Goal: Task Accomplishment & Management: Use online tool/utility

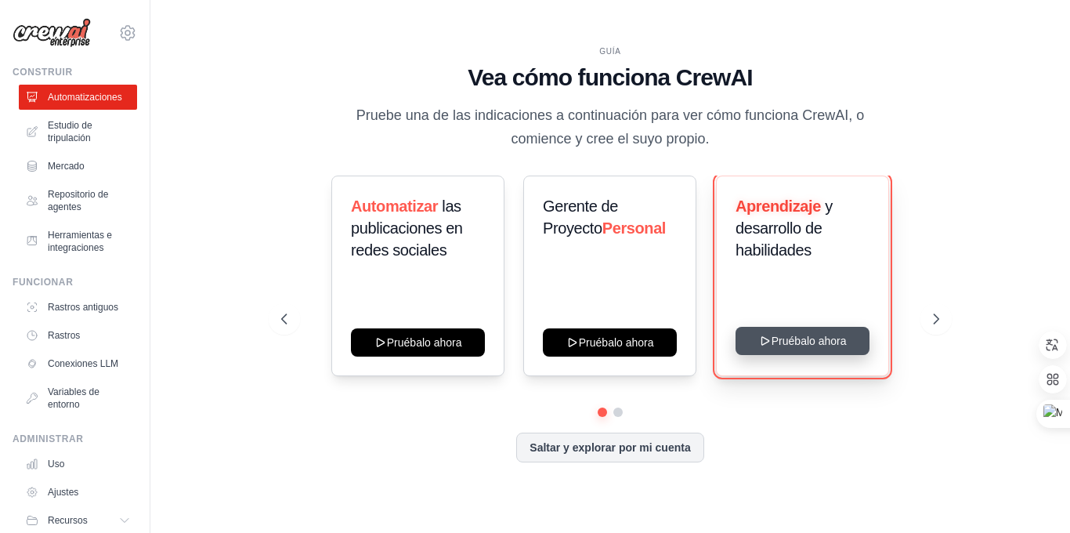
click at [786, 341] on button "Pruébalo ahora" at bounding box center [802, 341] width 134 height 28
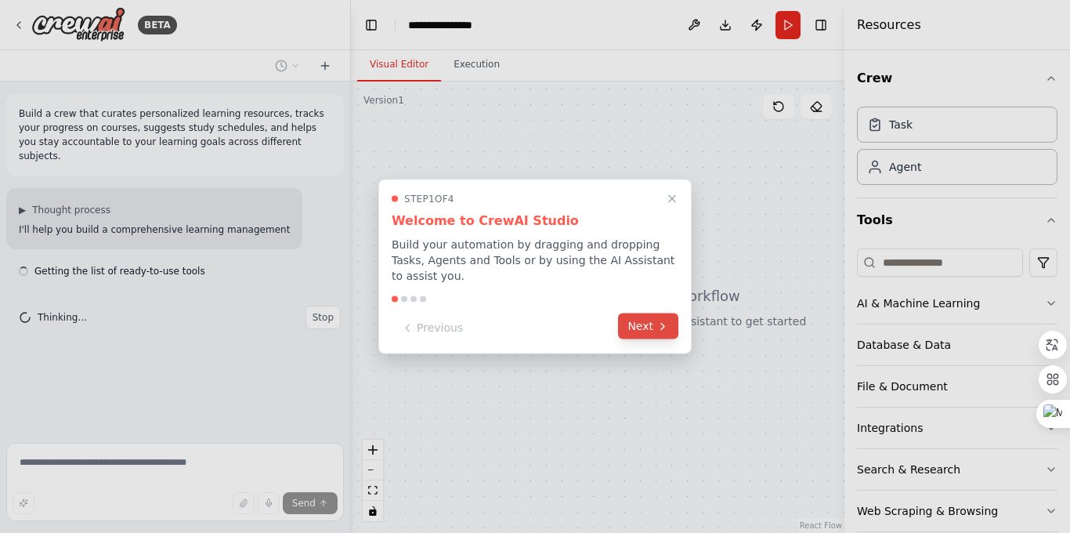
click at [656, 321] on icon at bounding box center [662, 326] width 13 height 13
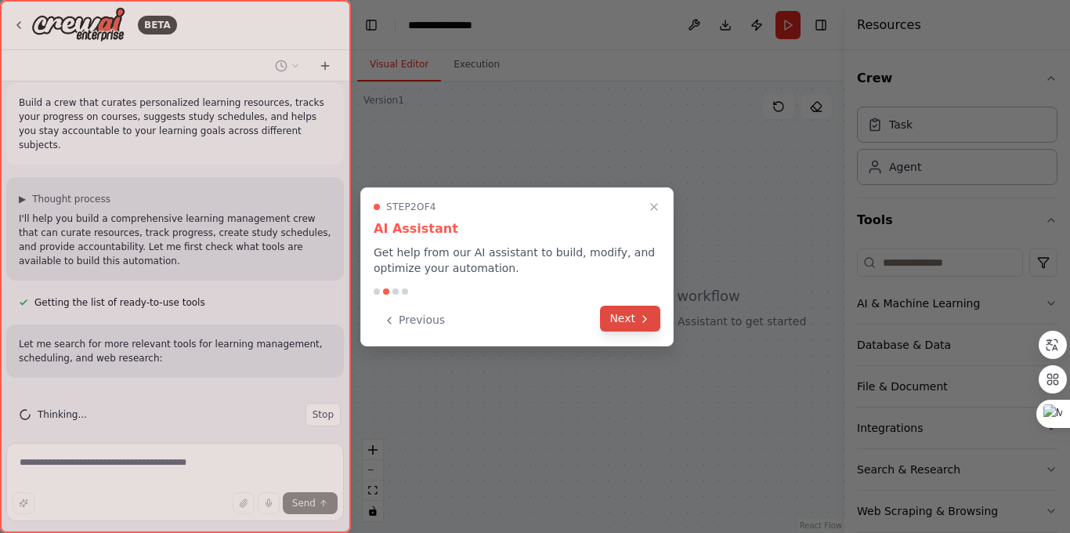
scroll to position [42, 0]
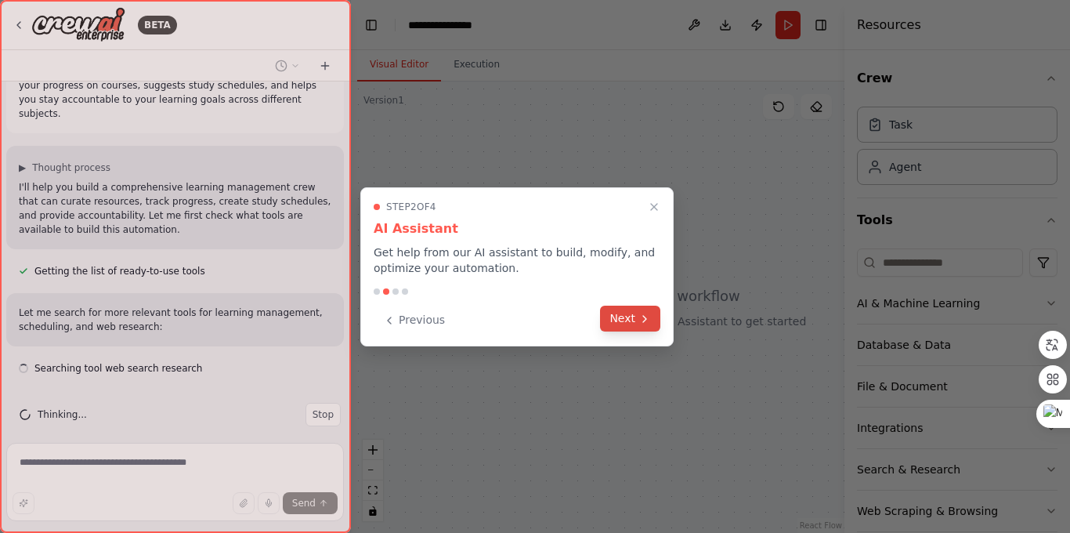
click at [642, 320] on icon at bounding box center [644, 319] width 13 height 13
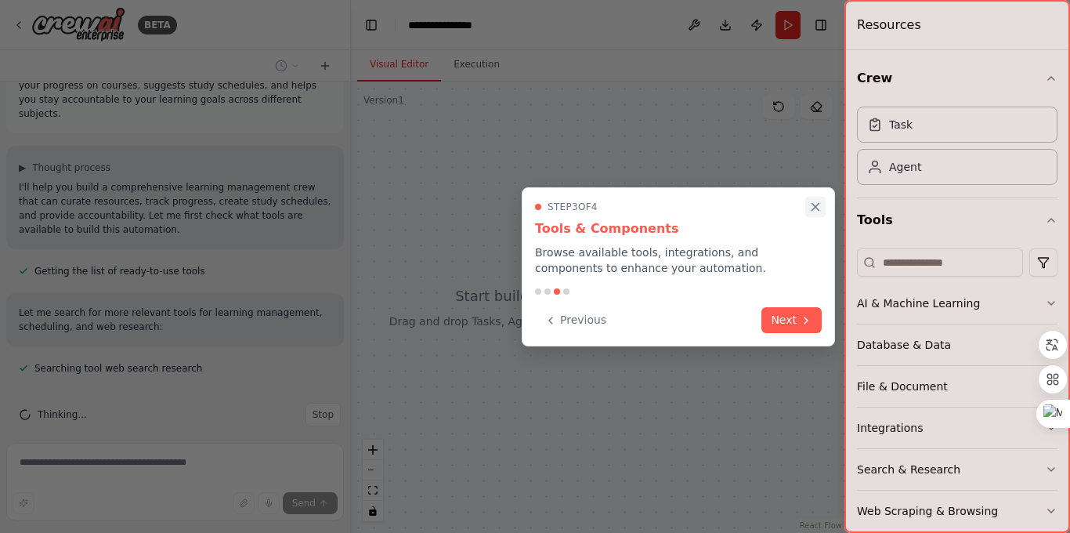
click at [812, 205] on icon "Close walkthrough" at bounding box center [815, 207] width 14 height 14
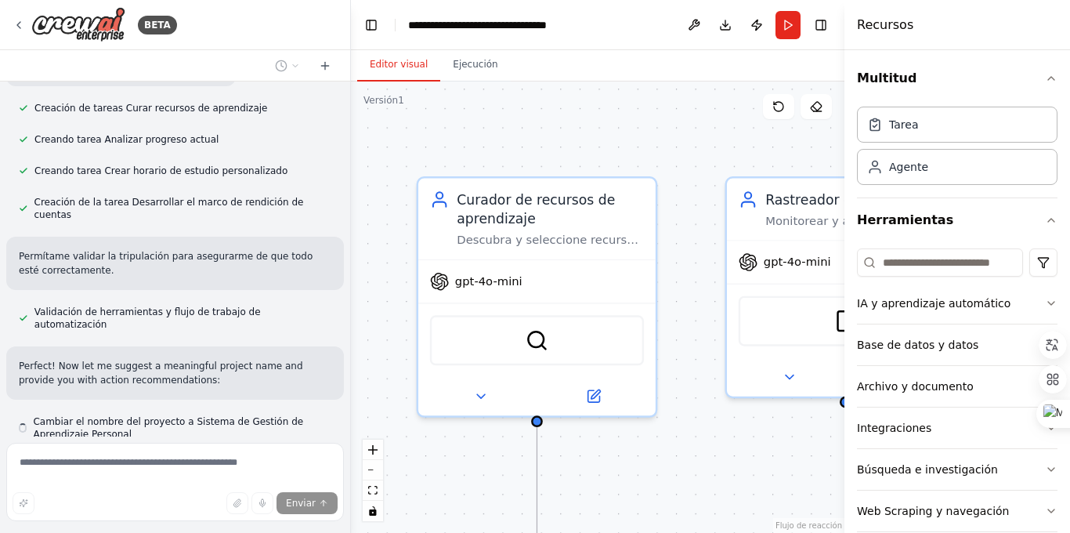
scroll to position [837, 0]
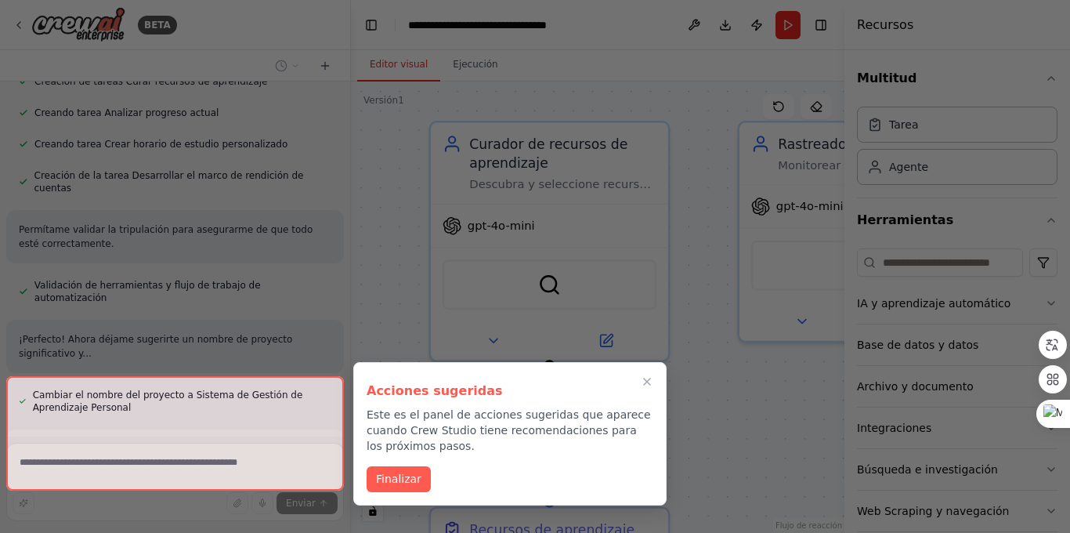
drag, startPoint x: 633, startPoint y: 137, endPoint x: 645, endPoint y: 81, distance: 57.0
click at [645, 81] on div "BETA Crea un equipo que seleccione recursos de aprendizaje personalizados, haga…" at bounding box center [535, 266] width 1070 height 533
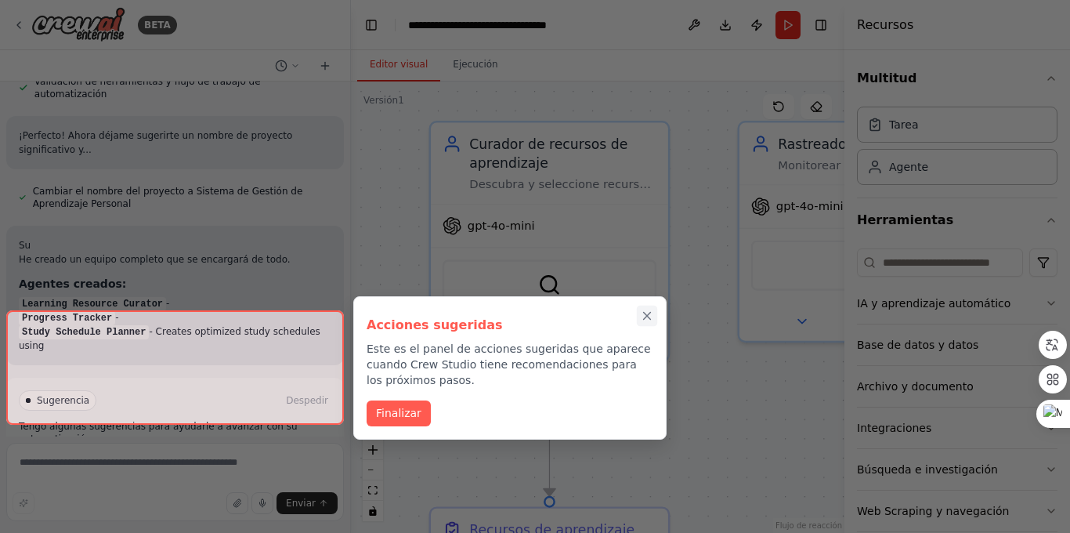
click at [645, 318] on icon "Cerrar el tutorial" at bounding box center [647, 316] width 14 height 14
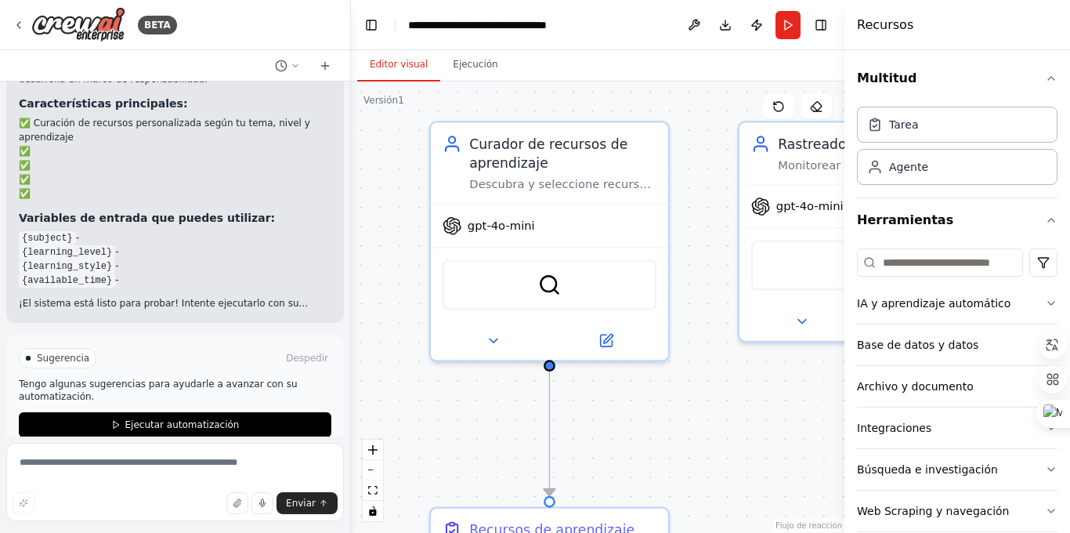
scroll to position [1364, 0]
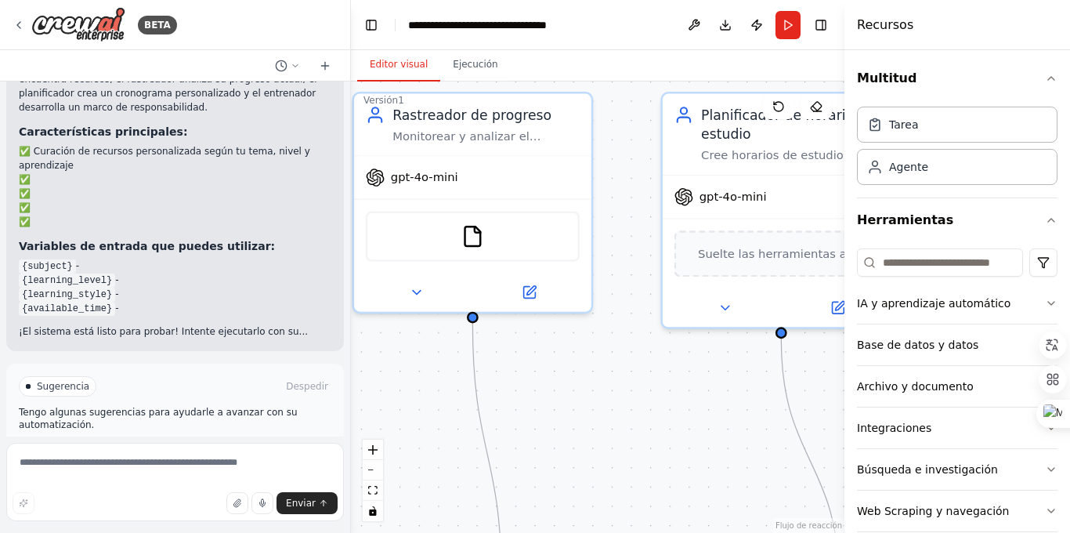
drag, startPoint x: 714, startPoint y: 408, endPoint x: 329, endPoint y: 379, distance: 386.5
click at [329, 379] on div "BETA Crea un equipo que seleccione recursos de aprendizaje personalizados, haga…" at bounding box center [535, 266] width 1070 height 533
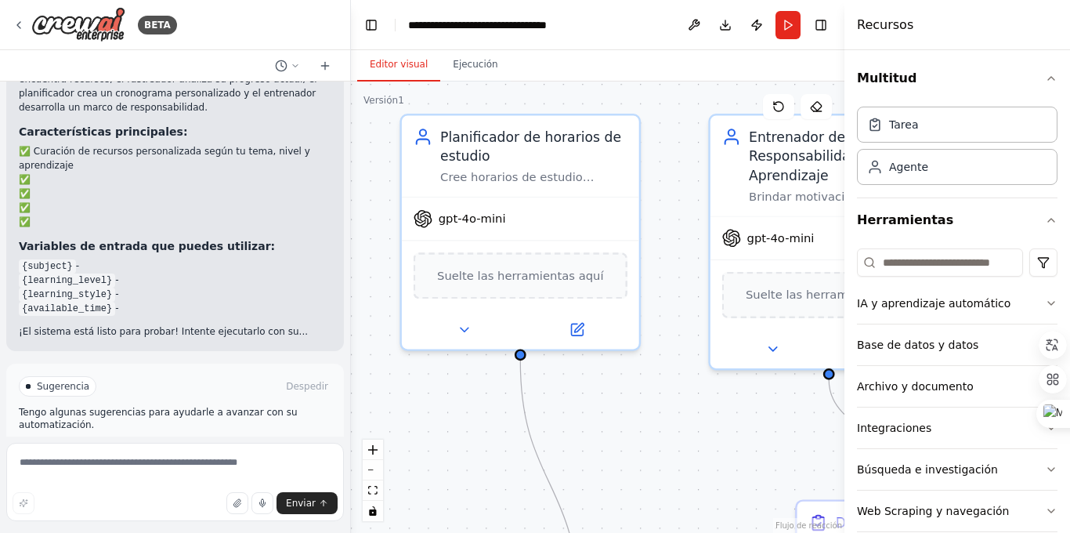
drag, startPoint x: 676, startPoint y: 353, endPoint x: 415, endPoint y: 375, distance: 261.8
click at [415, 375] on div ".deletable-edge-delete-btn { width: 20px; height: 20px; border: 0px solid #ffff…" at bounding box center [597, 306] width 493 height 451
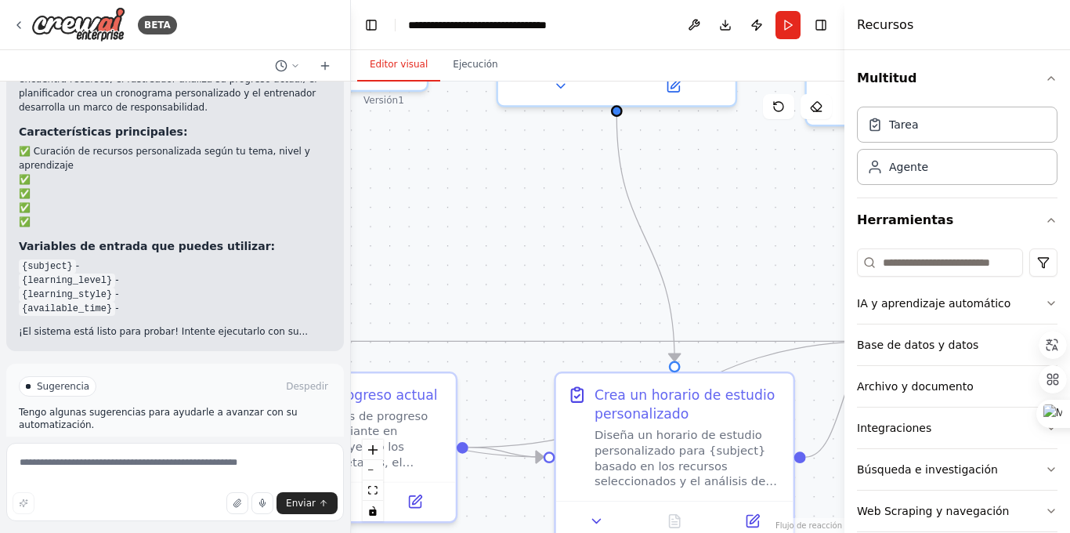
drag, startPoint x: 690, startPoint y: 375, endPoint x: 786, endPoint y: 132, distance: 262.0
click at [786, 132] on div ".deletable-edge-delete-btn { width: 20px; height: 20px; border: 0px solid #ffff…" at bounding box center [597, 306] width 493 height 451
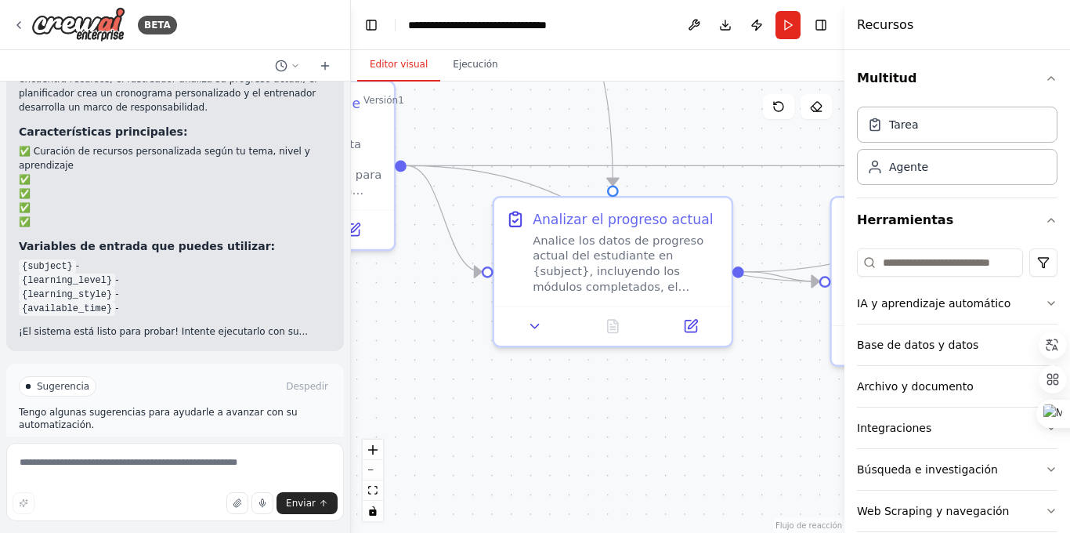
drag, startPoint x: 534, startPoint y: 293, endPoint x: 797, endPoint y: 122, distance: 313.7
click at [797, 122] on div ".deletable-edge-delete-btn { width: 20px; height: 20px; border: 0px solid #ffff…" at bounding box center [597, 306] width 493 height 451
drag, startPoint x: 524, startPoint y: 161, endPoint x: 798, endPoint y: 266, distance: 293.6
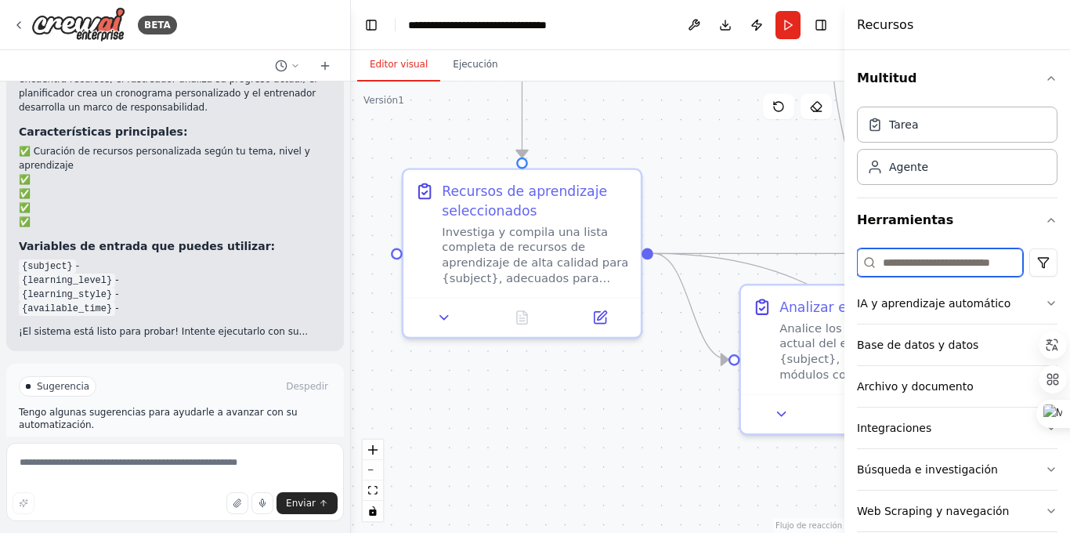
drag, startPoint x: 562, startPoint y: 147, endPoint x: 809, endPoint y: 235, distance: 261.9
click at [809, 235] on div ".deletable-edge-delete-btn { width: 20px; height: 20px; border: 0px solid #ffff…" at bounding box center [597, 306] width 493 height 451
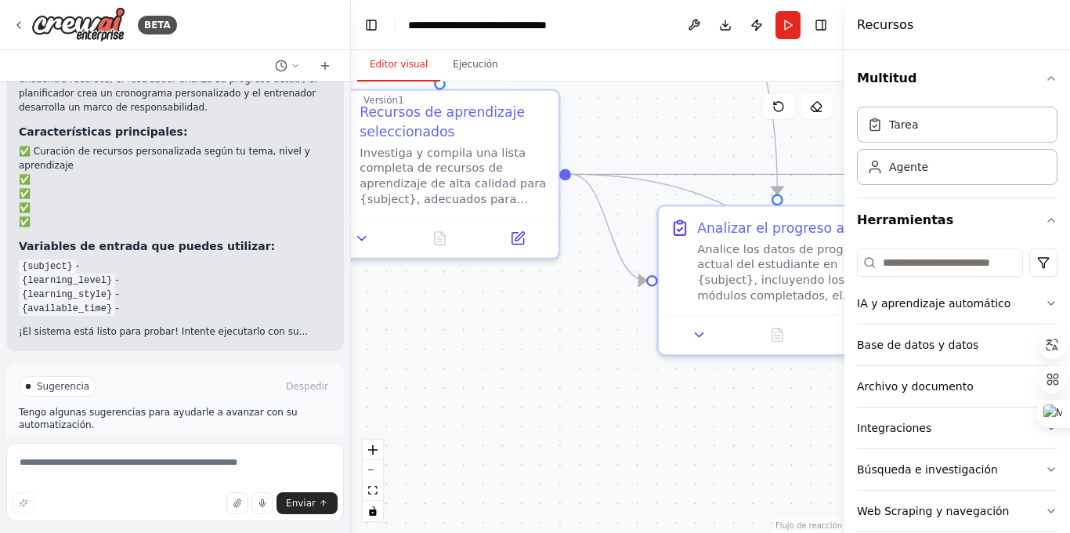
drag, startPoint x: 681, startPoint y: 411, endPoint x: 598, endPoint y: 332, distance: 114.1
click at [598, 332] on div ".deletable-edge-delete-btn { width: 20px; height: 20px; border: 0px solid #ffff…" at bounding box center [597, 306] width 493 height 451
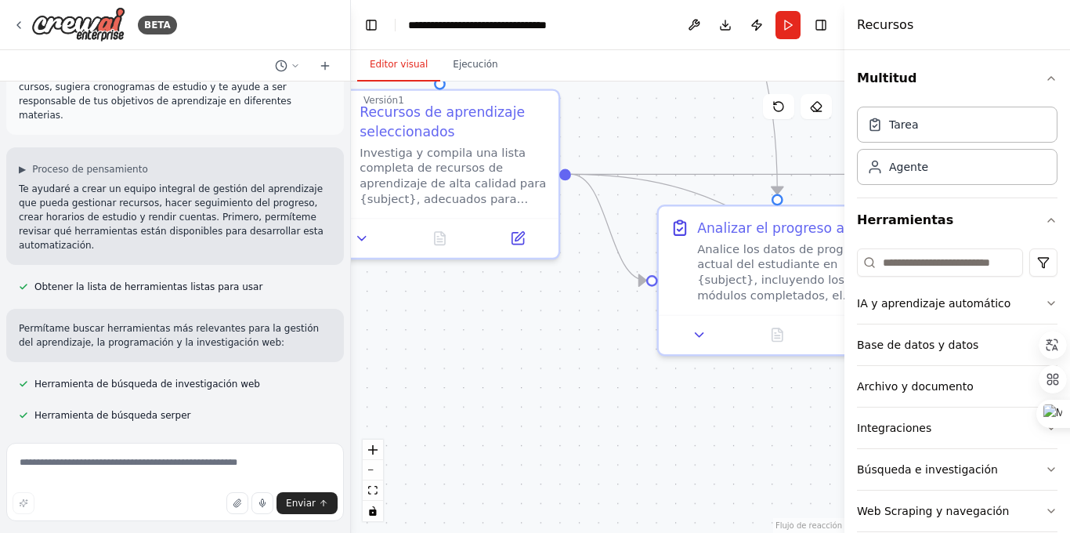
scroll to position [0, 0]
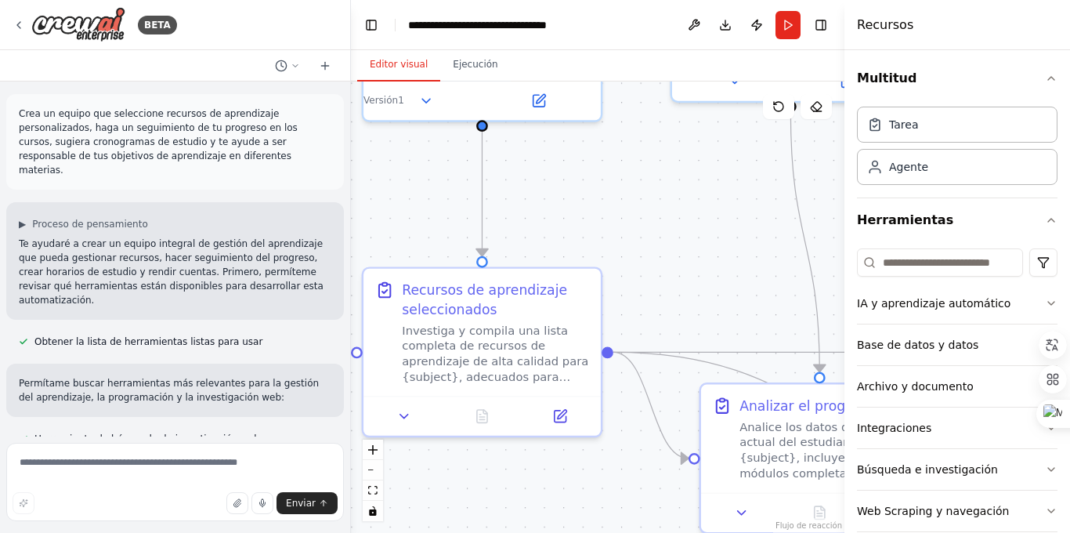
drag, startPoint x: 548, startPoint y: 342, endPoint x: 574, endPoint y: 466, distance: 127.4
click at [569, 500] on div ".deletable-edge-delete-btn { width: 20px; height: 20px; border: 0px solid #ffff…" at bounding box center [597, 306] width 493 height 451
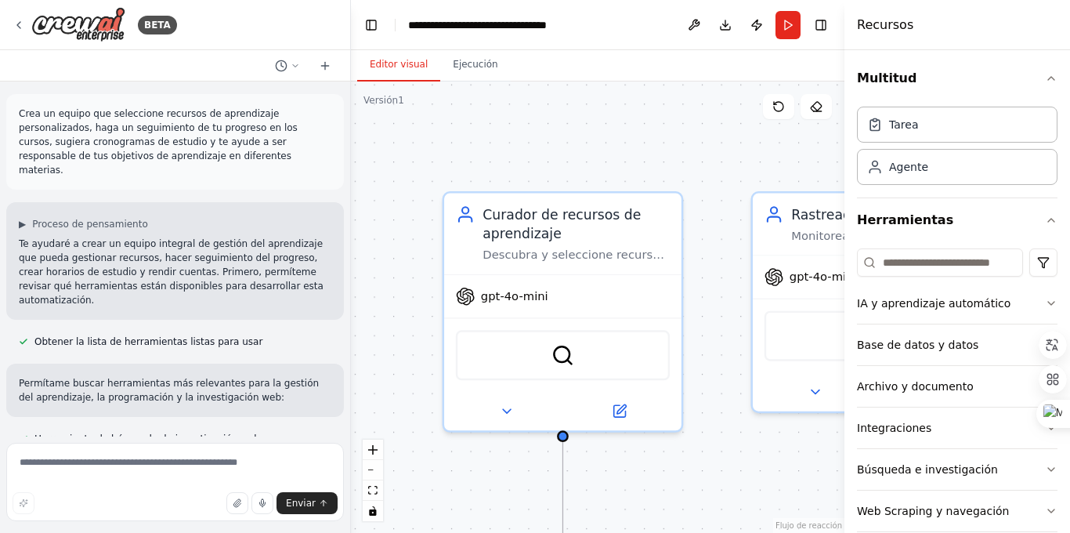
drag, startPoint x: 656, startPoint y: 138, endPoint x: 754, endPoint y: 428, distance: 305.9
click at [754, 450] on div ".deletable-edge-delete-btn { width: 20px; height: 20px; border: 0px solid #ffff…" at bounding box center [597, 306] width 493 height 451
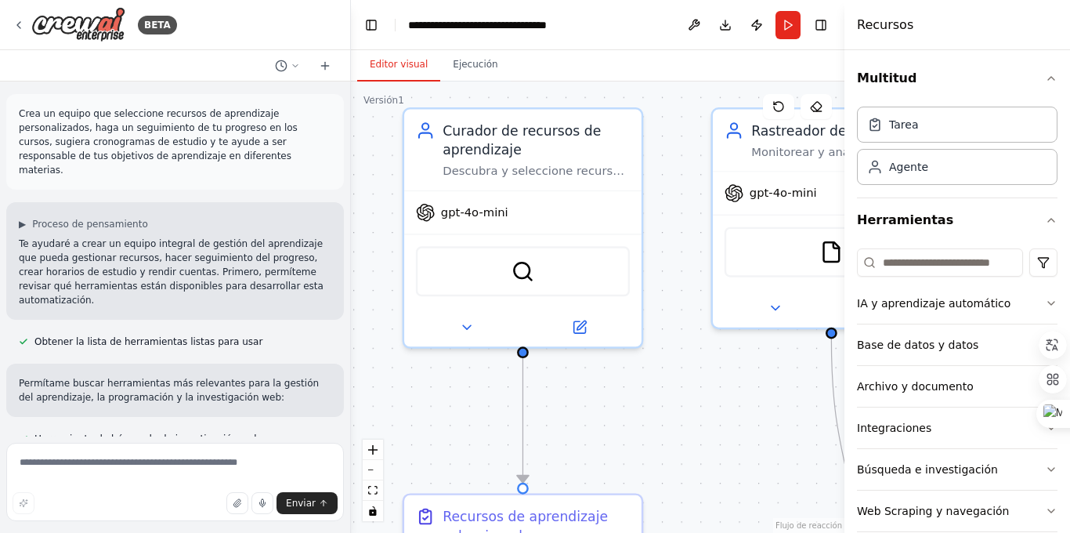
drag, startPoint x: 690, startPoint y: 151, endPoint x: 632, endPoint y: 32, distance: 132.4
click at [632, 32] on main "**********" at bounding box center [597, 266] width 493 height 533
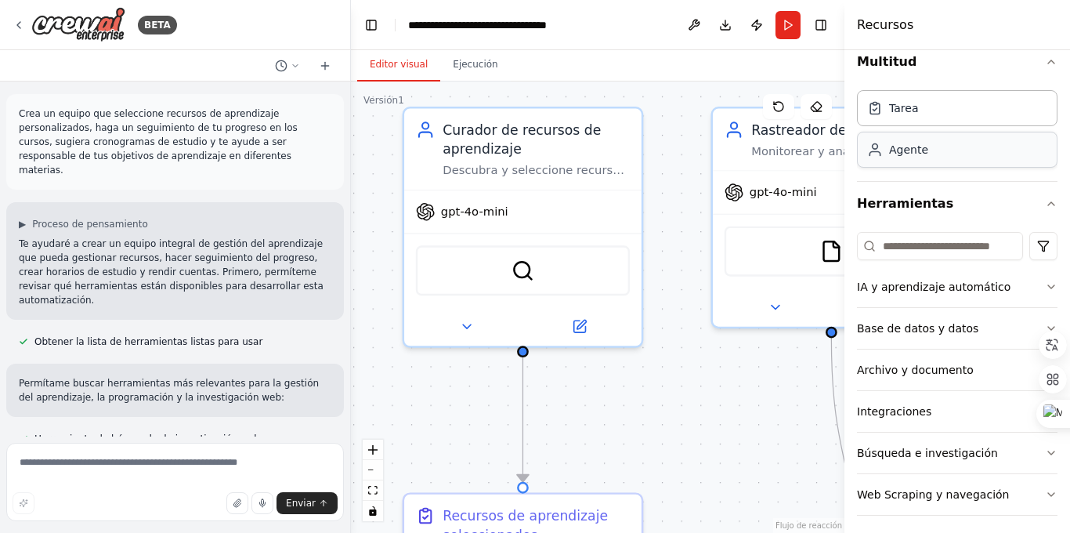
scroll to position [24, 0]
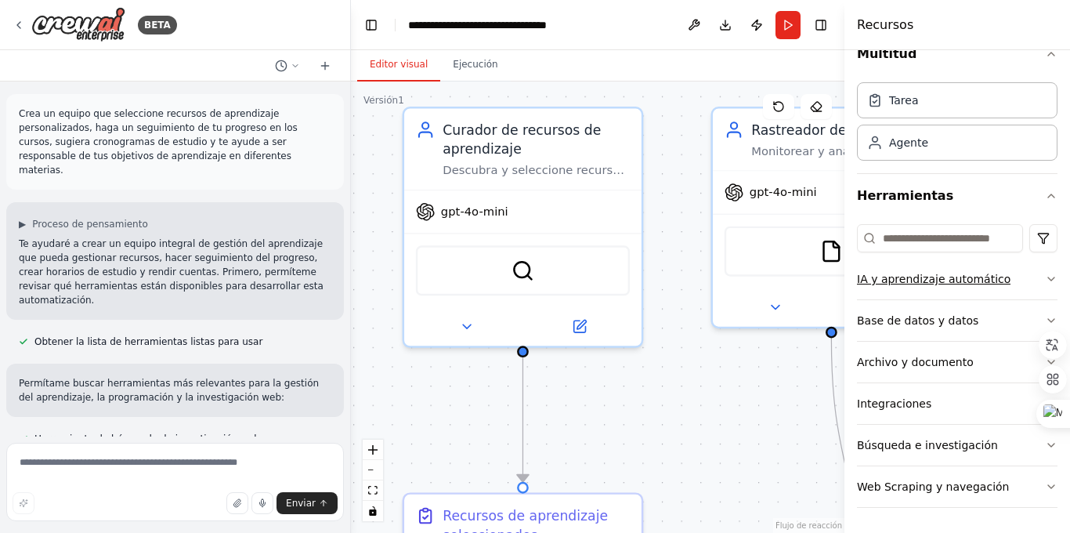
click at [909, 273] on font "IA y aprendizaje automático" at bounding box center [934, 279] width 154 height 13
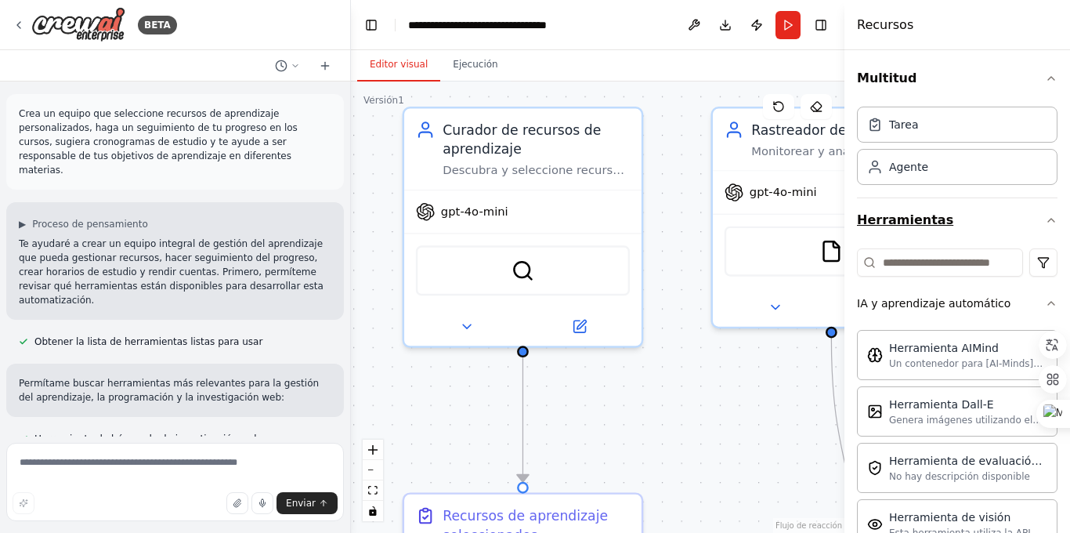
scroll to position [3, 0]
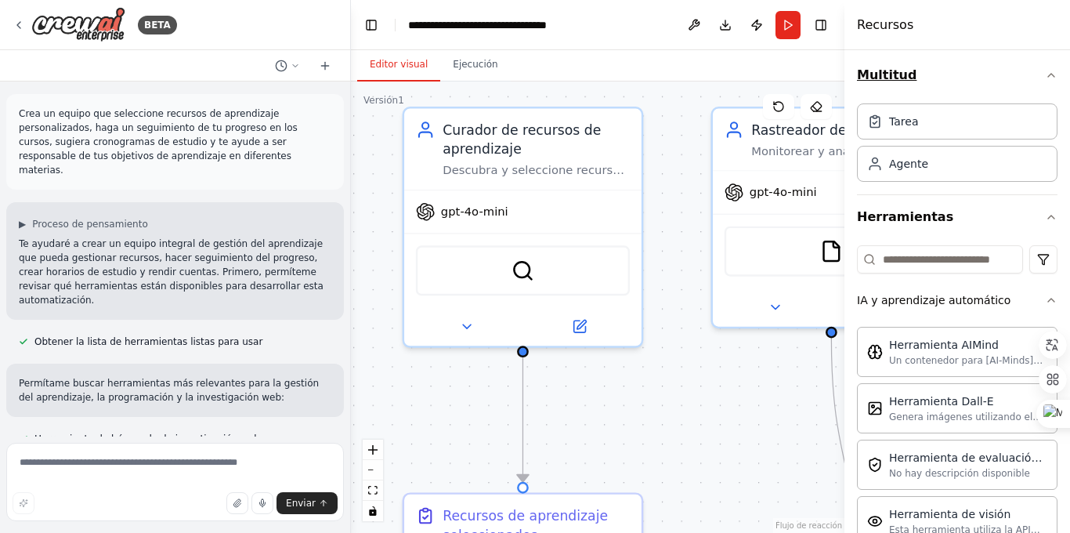
click at [1054, 76] on icon "button" at bounding box center [1051, 75] width 6 height 3
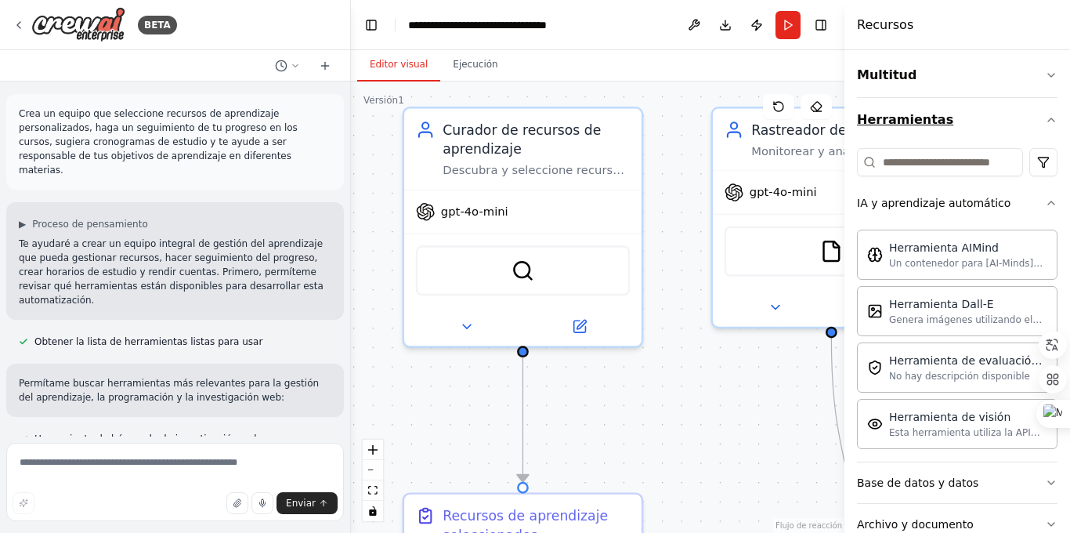
click at [1049, 117] on icon "button" at bounding box center [1051, 120] width 13 height 13
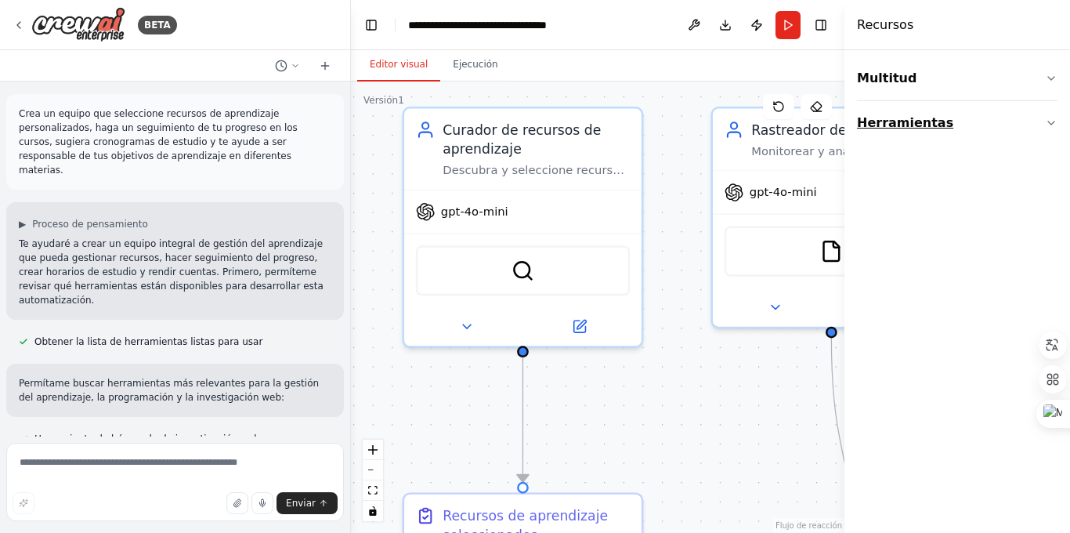
click at [1050, 121] on icon "button" at bounding box center [1051, 123] width 13 height 13
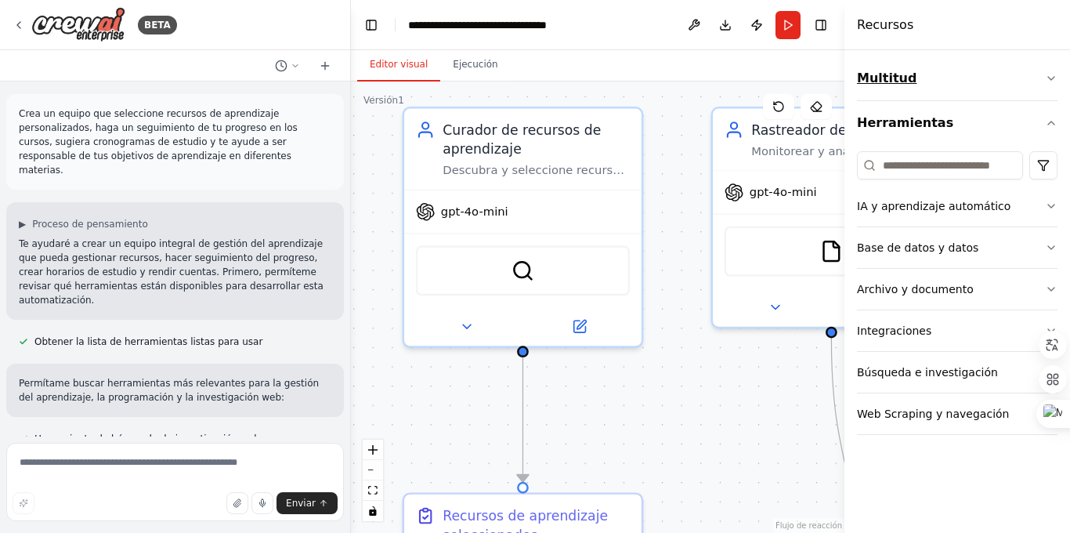
click at [1053, 79] on icon "button" at bounding box center [1051, 78] width 13 height 13
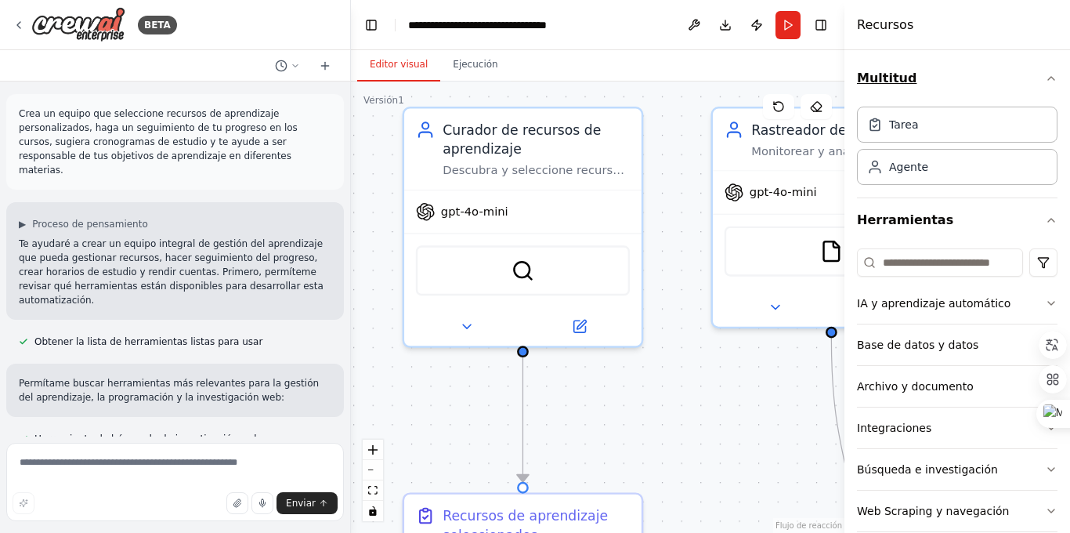
click at [1053, 79] on icon "button" at bounding box center [1051, 78] width 13 height 13
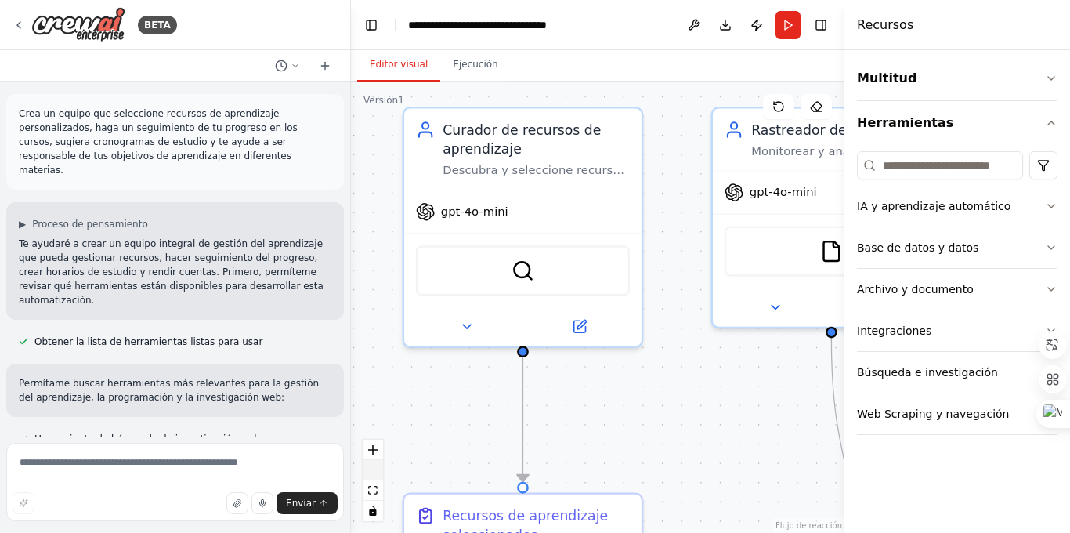
click at [376, 472] on button "alejar" at bounding box center [373, 470] width 20 height 20
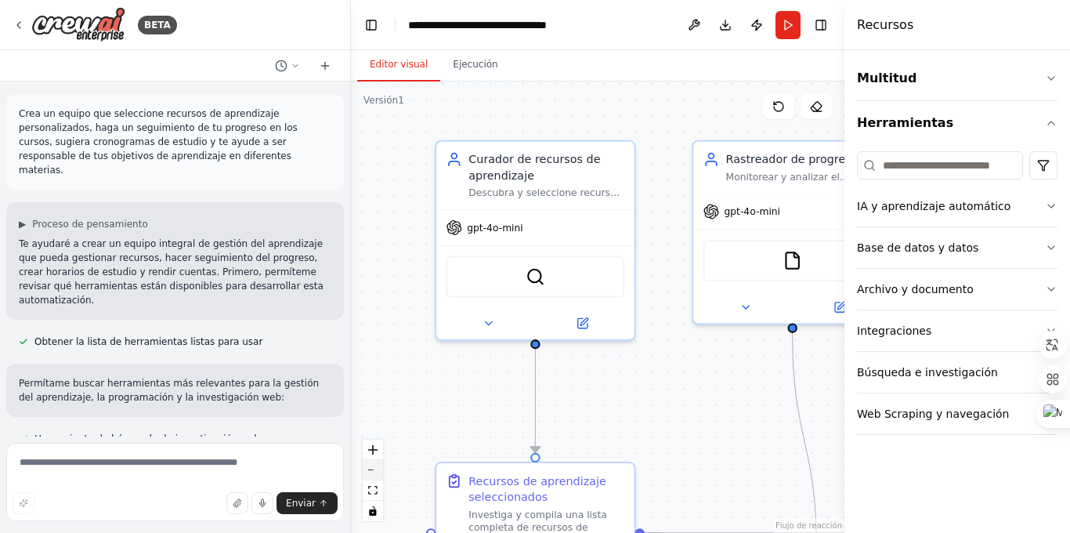
click at [376, 472] on button "alejar" at bounding box center [373, 470] width 20 height 20
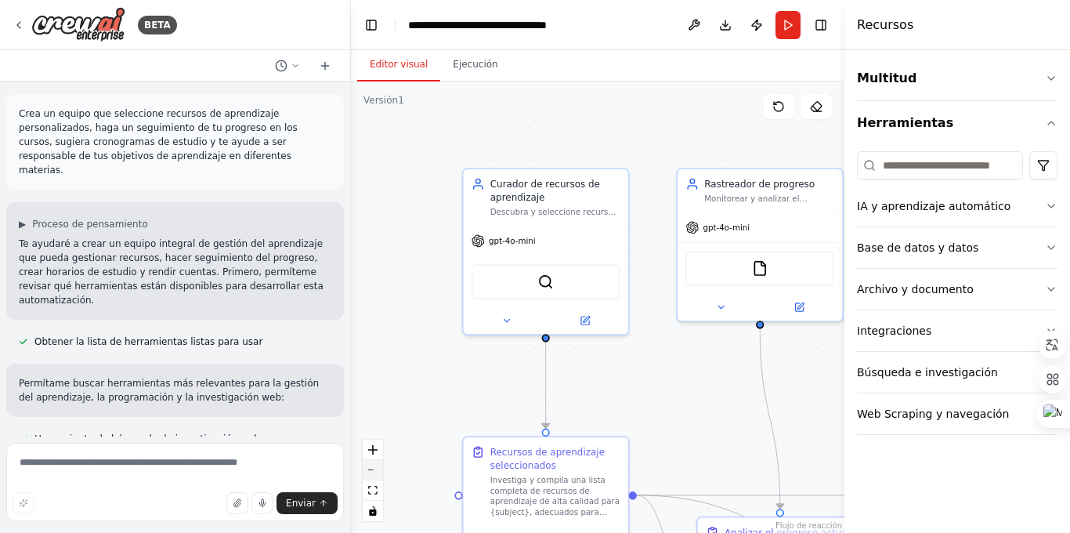
click at [376, 472] on button "alejar" at bounding box center [373, 470] width 20 height 20
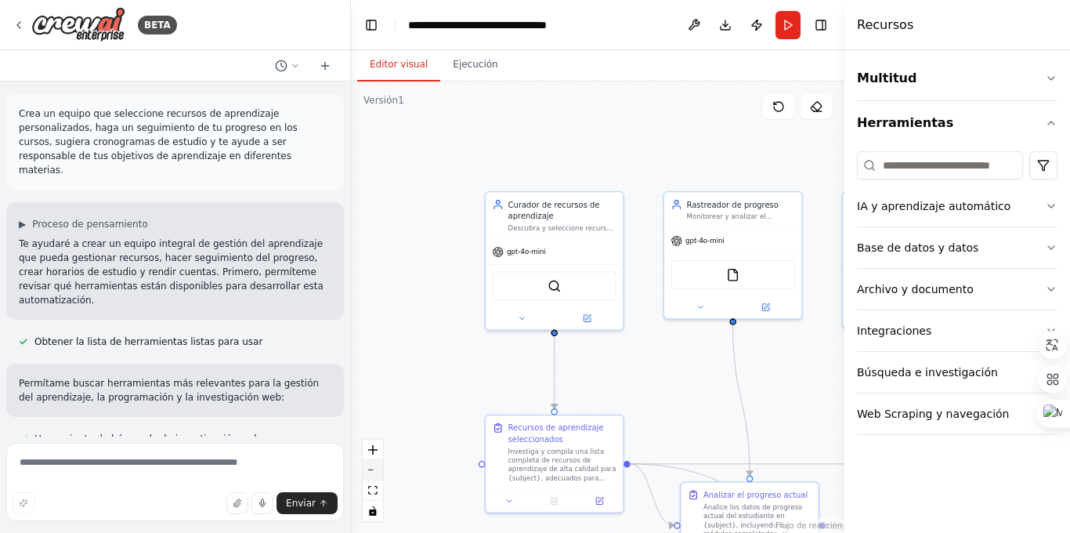
click at [376, 472] on button "alejar" at bounding box center [373, 470] width 20 height 20
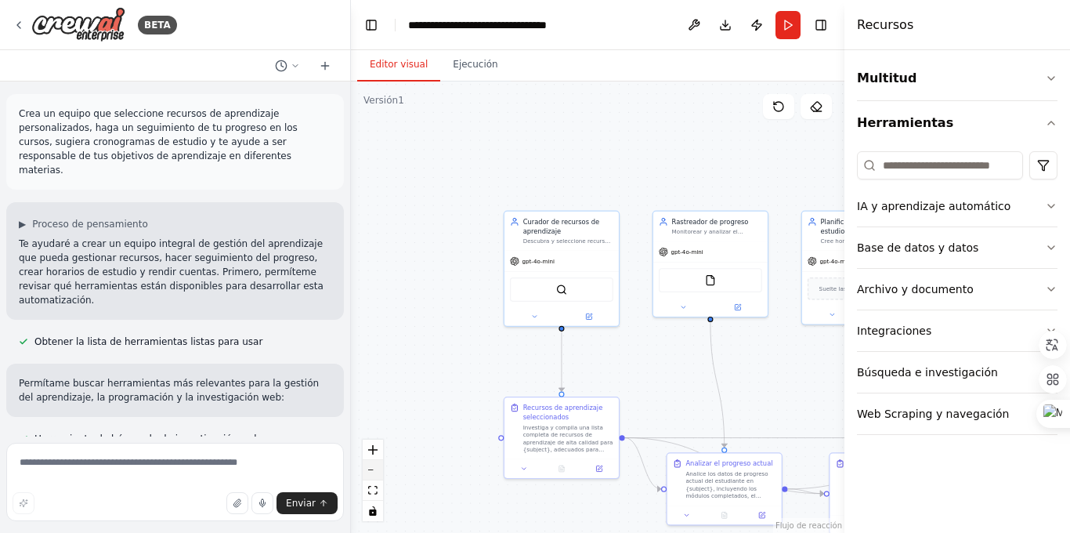
click at [376, 472] on button "alejar" at bounding box center [373, 470] width 20 height 20
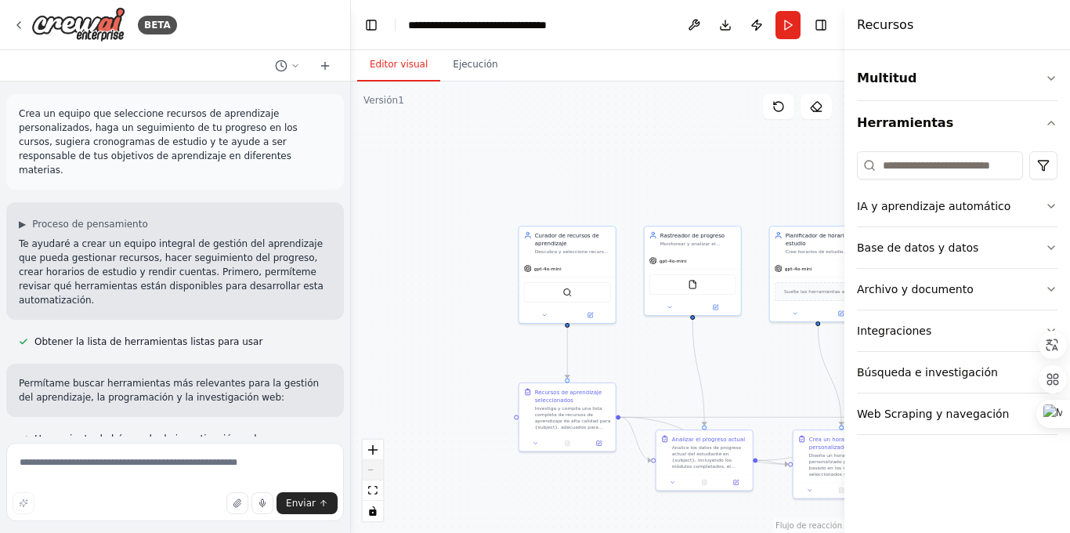
click at [376, 472] on div "Controles de flujo de React" at bounding box center [373, 479] width 20 height 81
click at [372, 449] on icon "dar un golpe de zoom" at bounding box center [372, 449] width 9 height 9
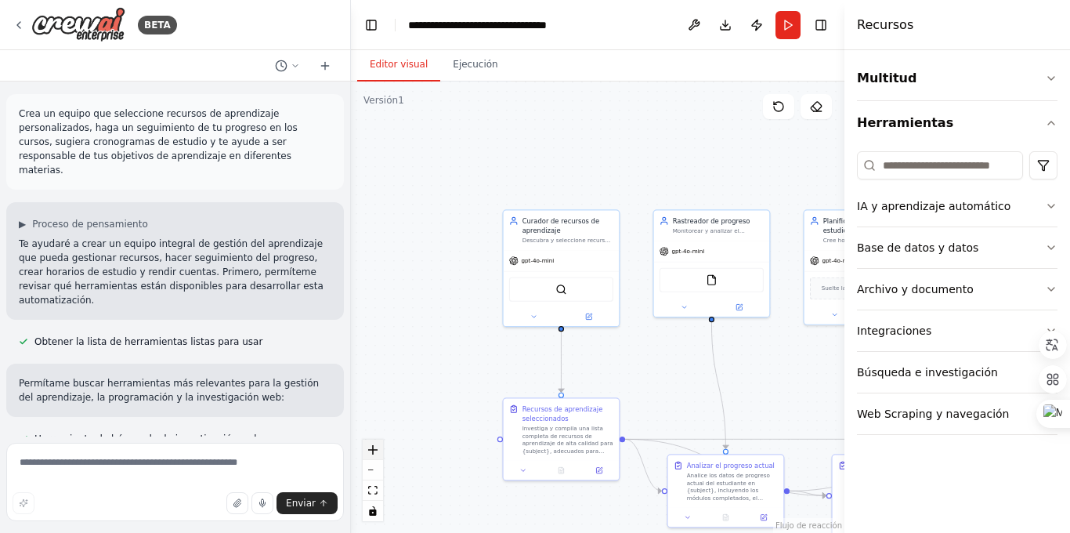
click at [372, 449] on icon "dar un golpe de zoom" at bounding box center [372, 449] width 9 height 9
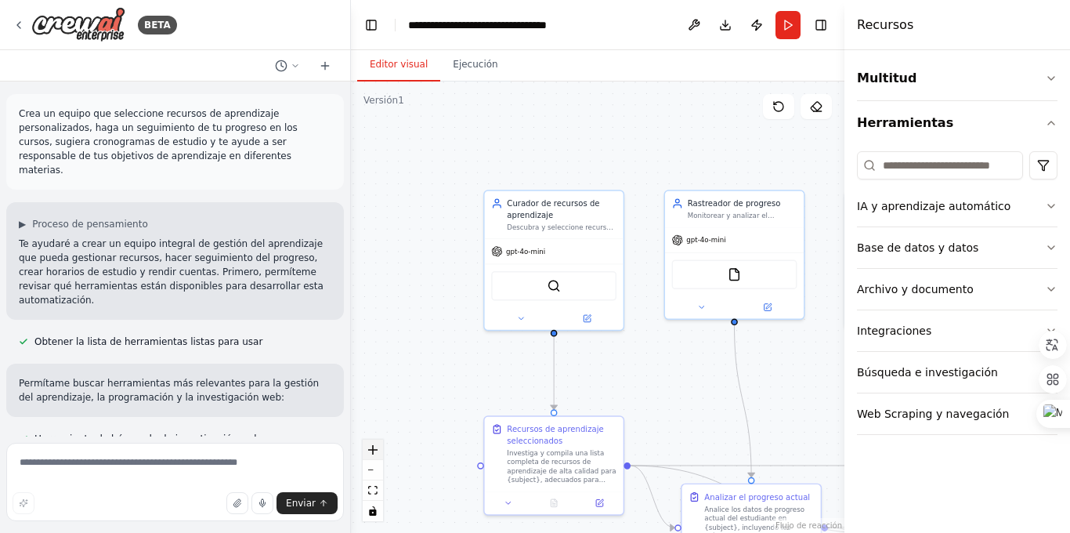
click at [372, 449] on icon "dar un golpe de zoom" at bounding box center [372, 449] width 9 height 9
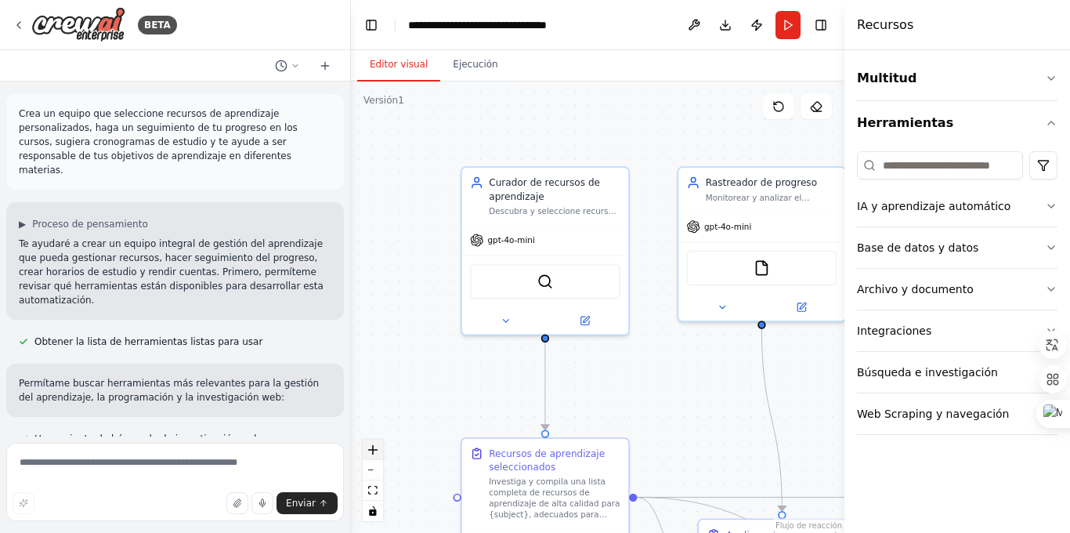
click at [372, 449] on icon "dar un golpe de zoom" at bounding box center [372, 449] width 9 height 9
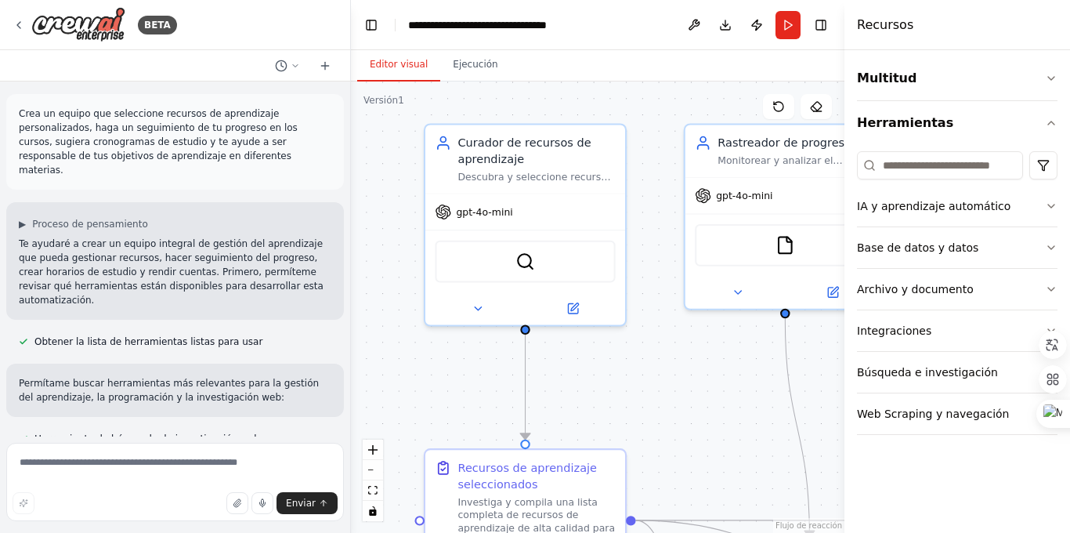
drag, startPoint x: 499, startPoint y: 389, endPoint x: 490, endPoint y: 373, distance: 18.3
click at [490, 374] on div ".deletable-edge-delete-btn { width: 20px; height: 20px; border: 0px solid #ffff…" at bounding box center [597, 306] width 493 height 451
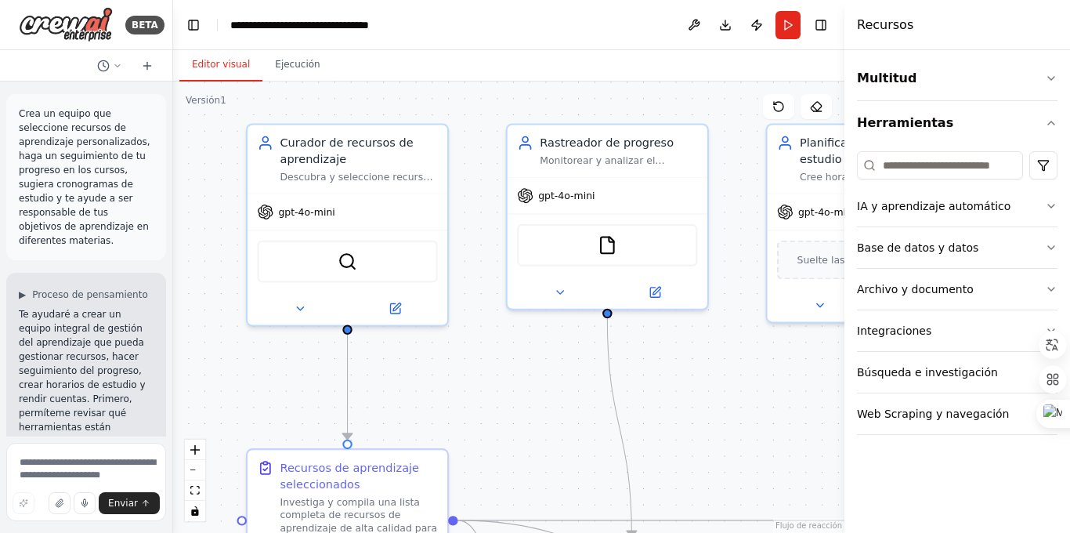
drag, startPoint x: 349, startPoint y: 337, endPoint x: 173, endPoint y: 334, distance: 175.5
click at [173, 334] on div "BETA Crea un equipo que seleccione recursos de aprendizaje personalizados, haga…" at bounding box center [535, 266] width 1070 height 533
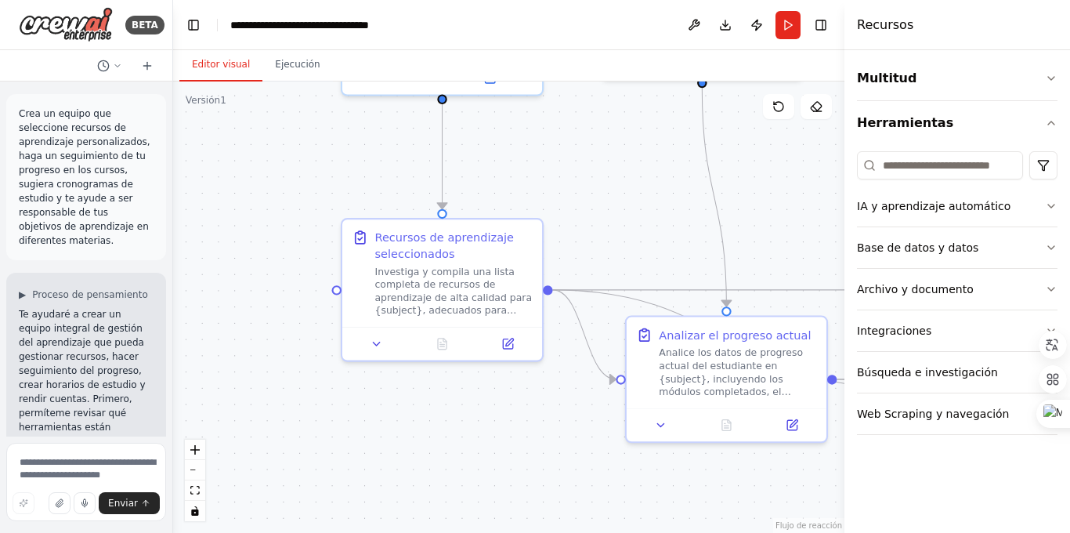
drag, startPoint x: 544, startPoint y: 443, endPoint x: 640, endPoint y: 212, distance: 250.0
click at [640, 212] on div ".deletable-edge-delete-btn { width: 20px; height: 20px; border: 0px solid #ffff…" at bounding box center [508, 306] width 671 height 451
click at [197, 470] on button "alejar" at bounding box center [195, 470] width 20 height 20
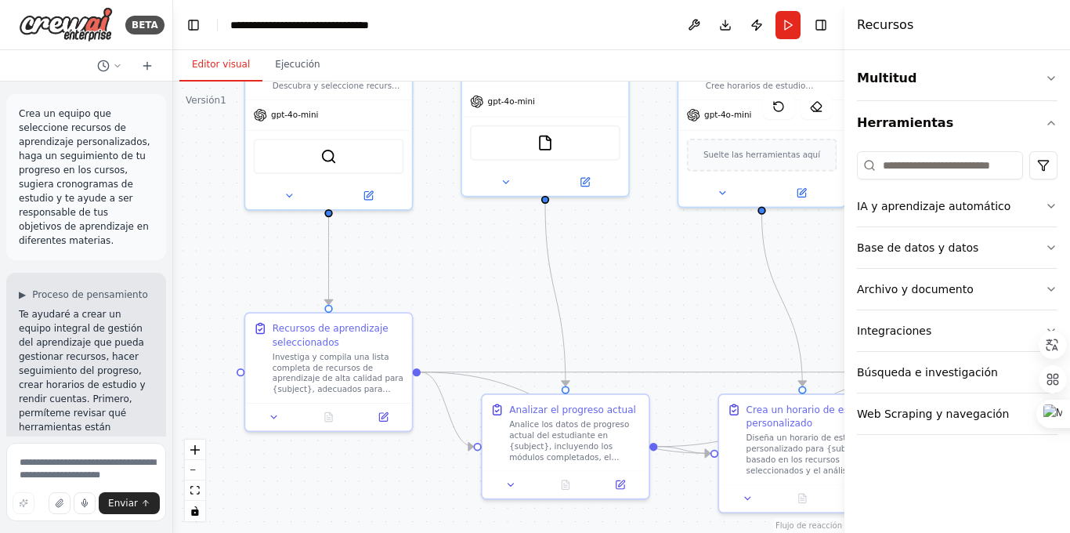
drag, startPoint x: 352, startPoint y: 433, endPoint x: 227, endPoint y: 513, distance: 148.6
click at [227, 513] on div ".deletable-edge-delete-btn { width: 20px; height: 20px; border: 0px solid #ffff…" at bounding box center [508, 306] width 671 height 451
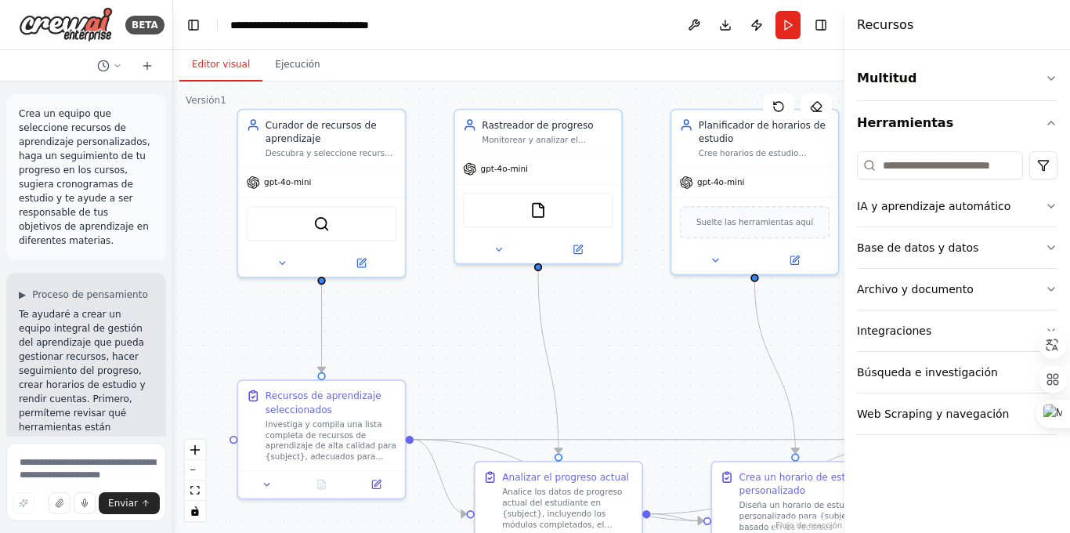
drag, startPoint x: 699, startPoint y: 248, endPoint x: 714, endPoint y: 303, distance: 57.8
click at [714, 303] on div ".deletable-edge-delete-btn { width: 20px; height: 20px; border: 0px solid #ffff…" at bounding box center [508, 306] width 671 height 451
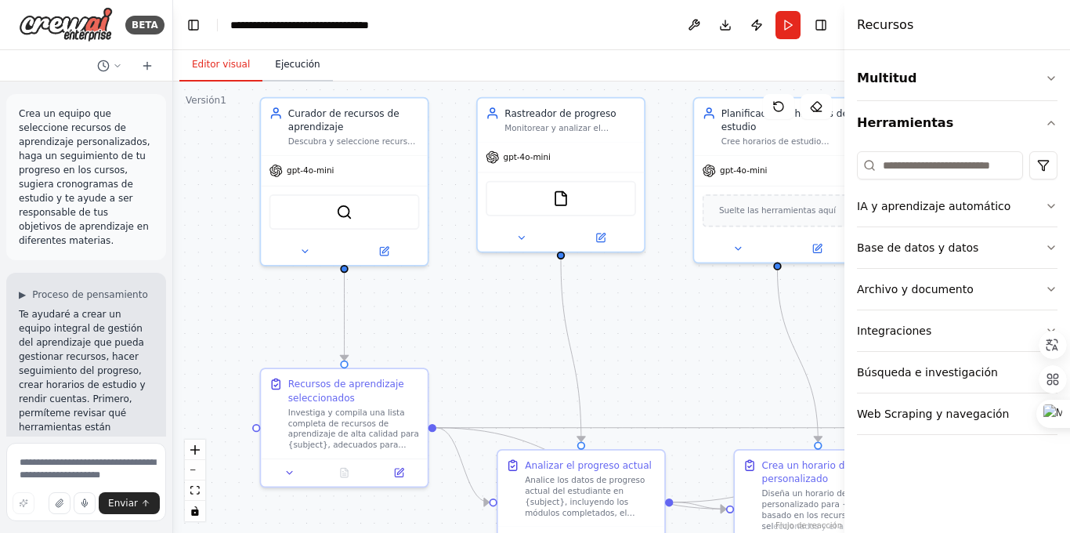
click at [298, 60] on font "Ejecución" at bounding box center [297, 64] width 45 height 11
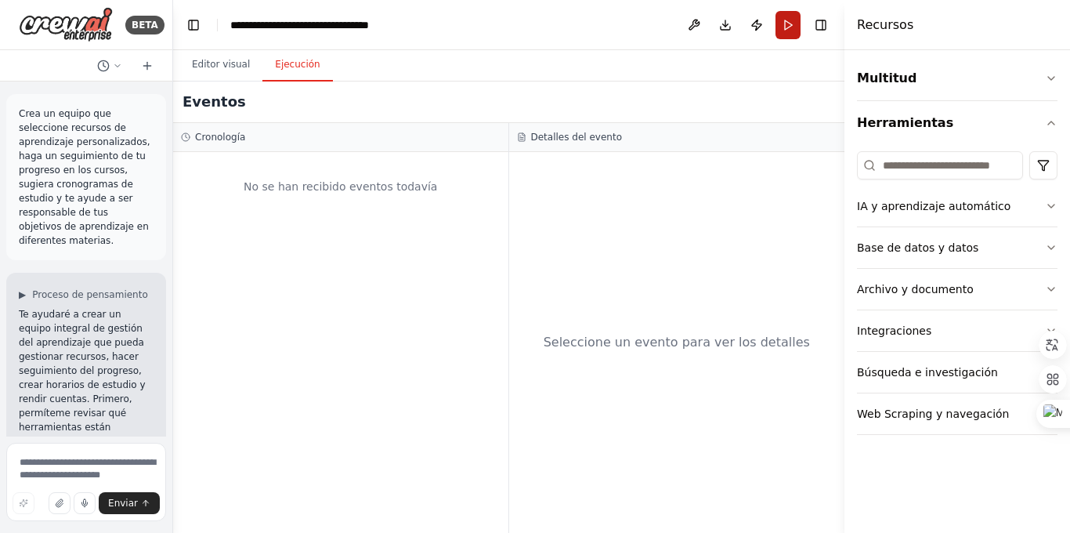
click at [784, 22] on button "Correr" at bounding box center [787, 25] width 25 height 28
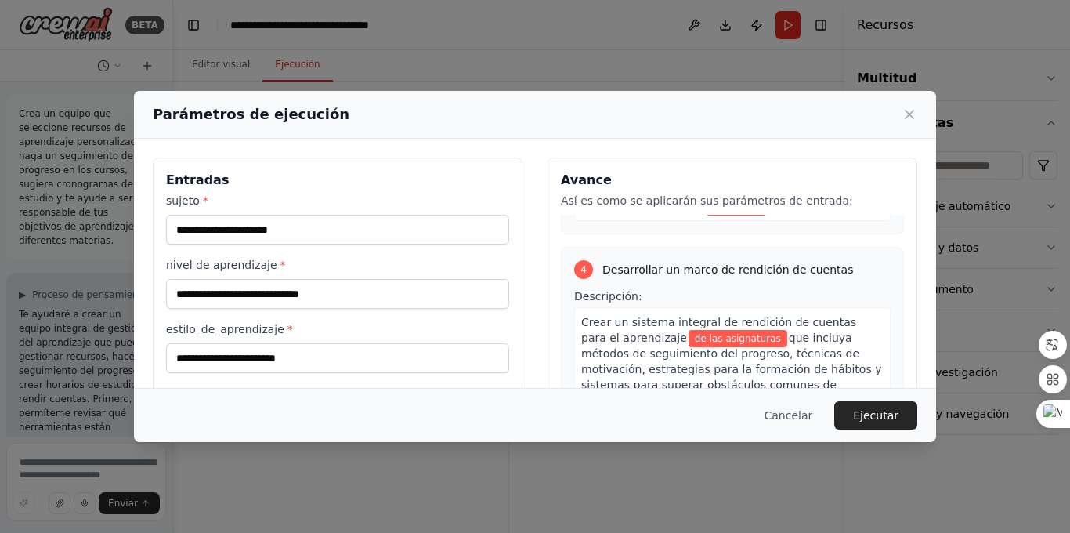
scroll to position [1009, 0]
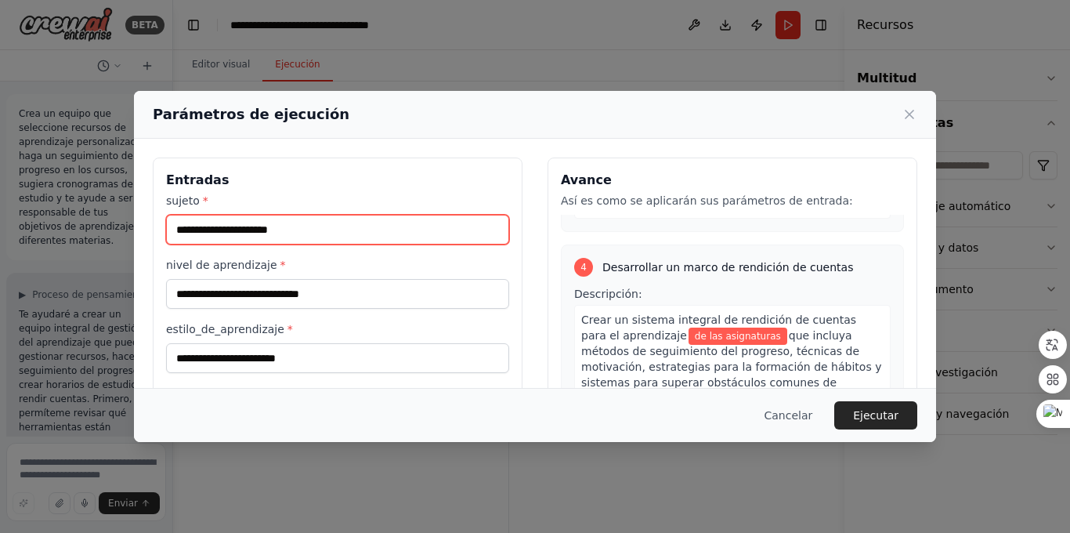
click at [320, 238] on input "sujeto *" at bounding box center [337, 230] width 343 height 30
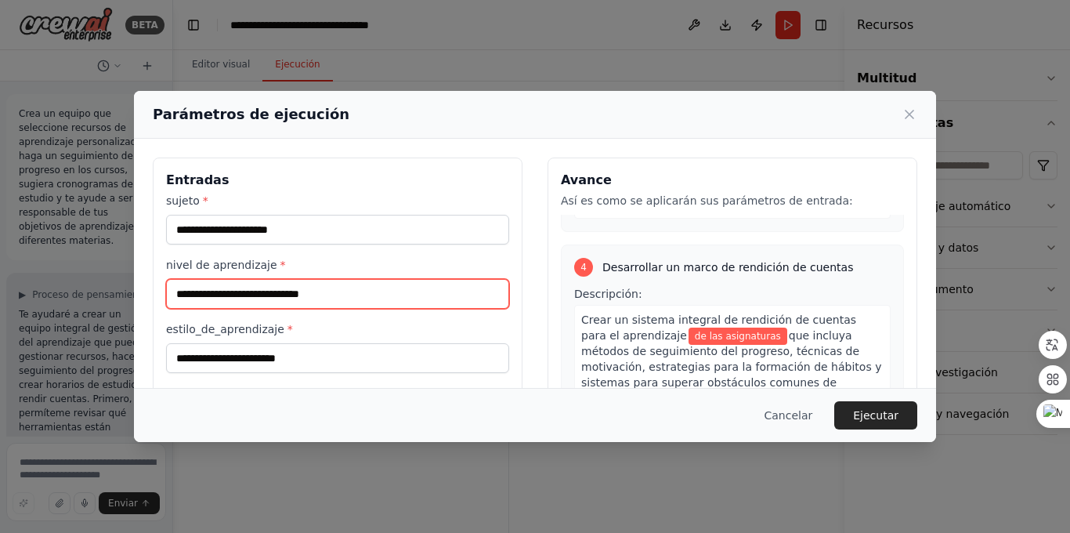
click at [390, 291] on input "nivel de aprendizaje *" at bounding box center [337, 294] width 343 height 30
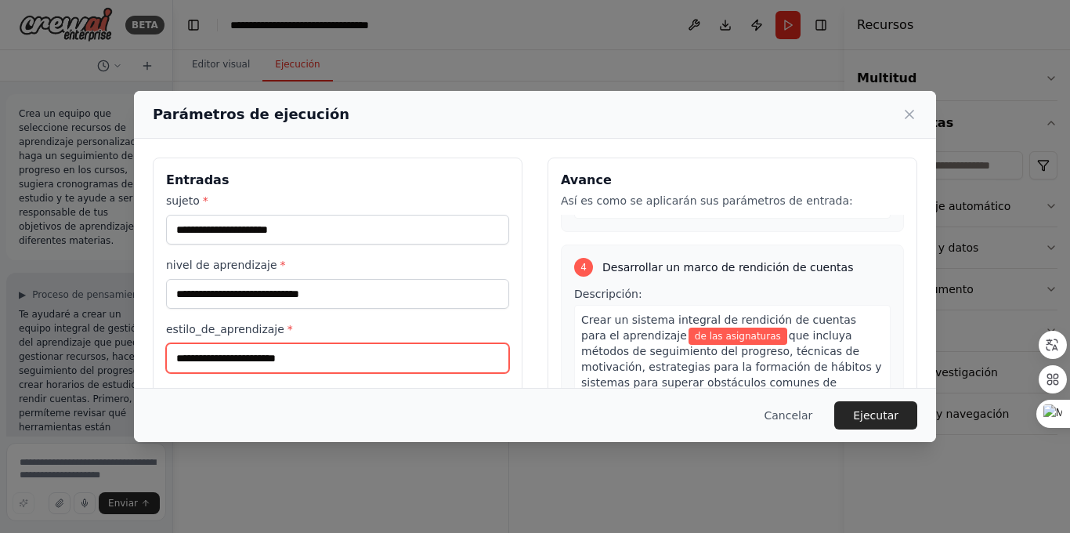
click at [310, 354] on input "estilo_de_aprendizaje *" at bounding box center [337, 358] width 343 height 30
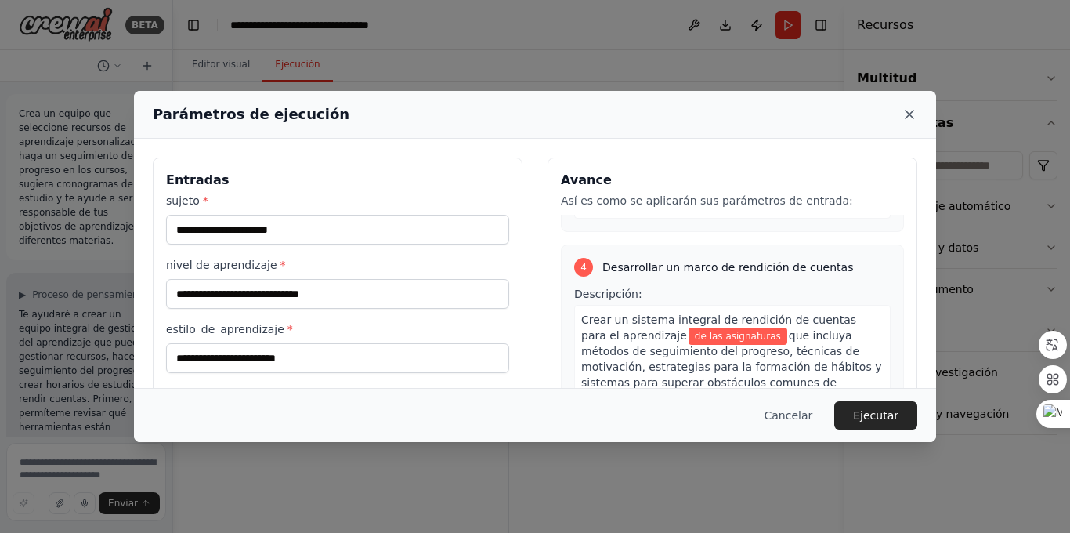
click at [913, 111] on icon at bounding box center [910, 115] width 16 height 16
